Goal: Transaction & Acquisition: Book appointment/travel/reservation

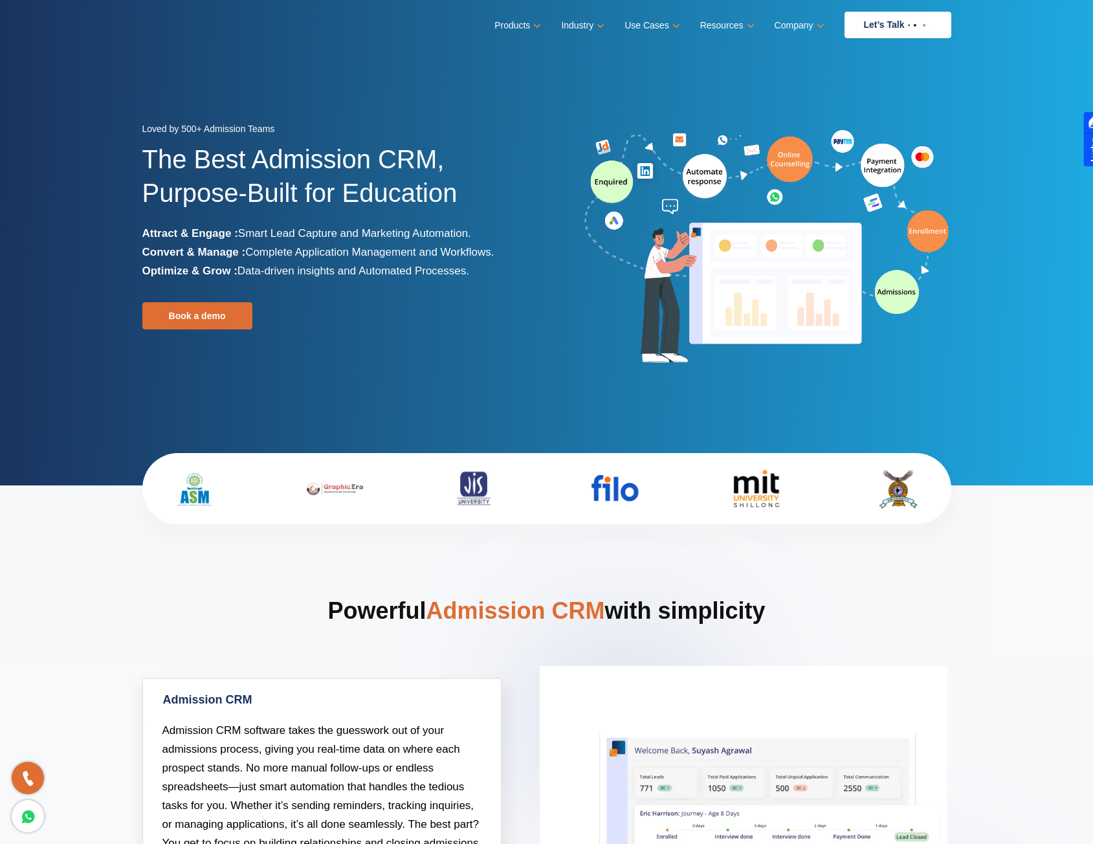
click at [887, 19] on link "Let’s Talk" at bounding box center [898, 25] width 107 height 27
